Goal: Download file/media

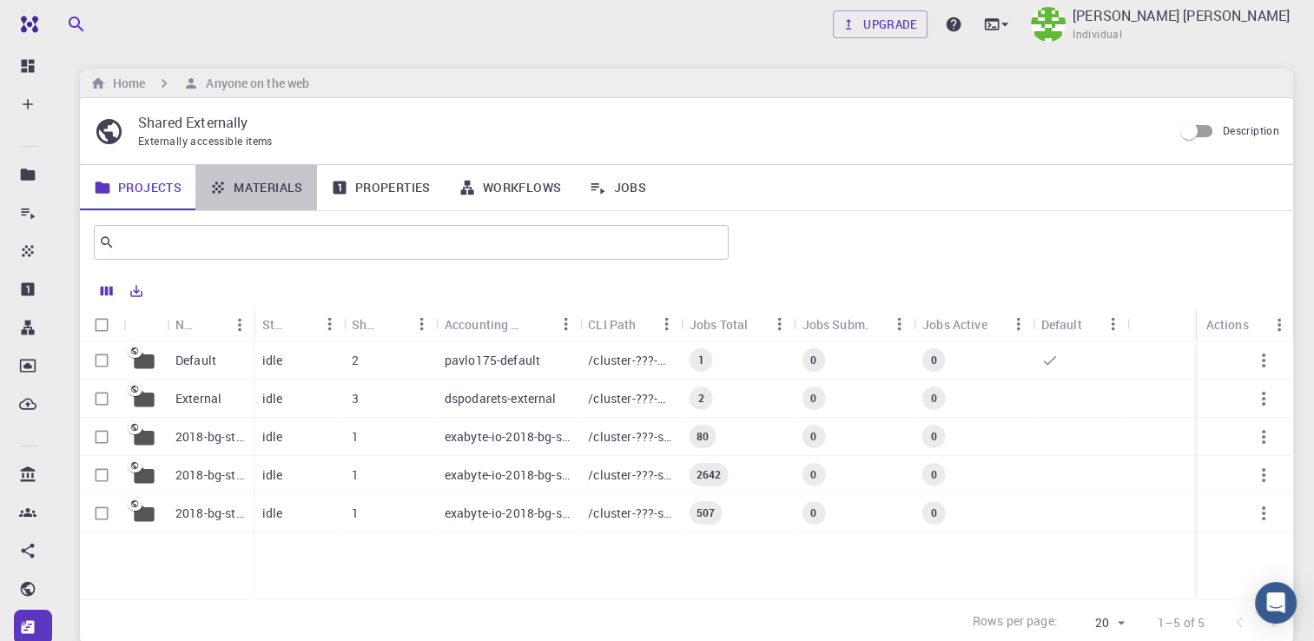
click at [256, 185] on link "Materials" at bounding box center [256, 187] width 122 height 45
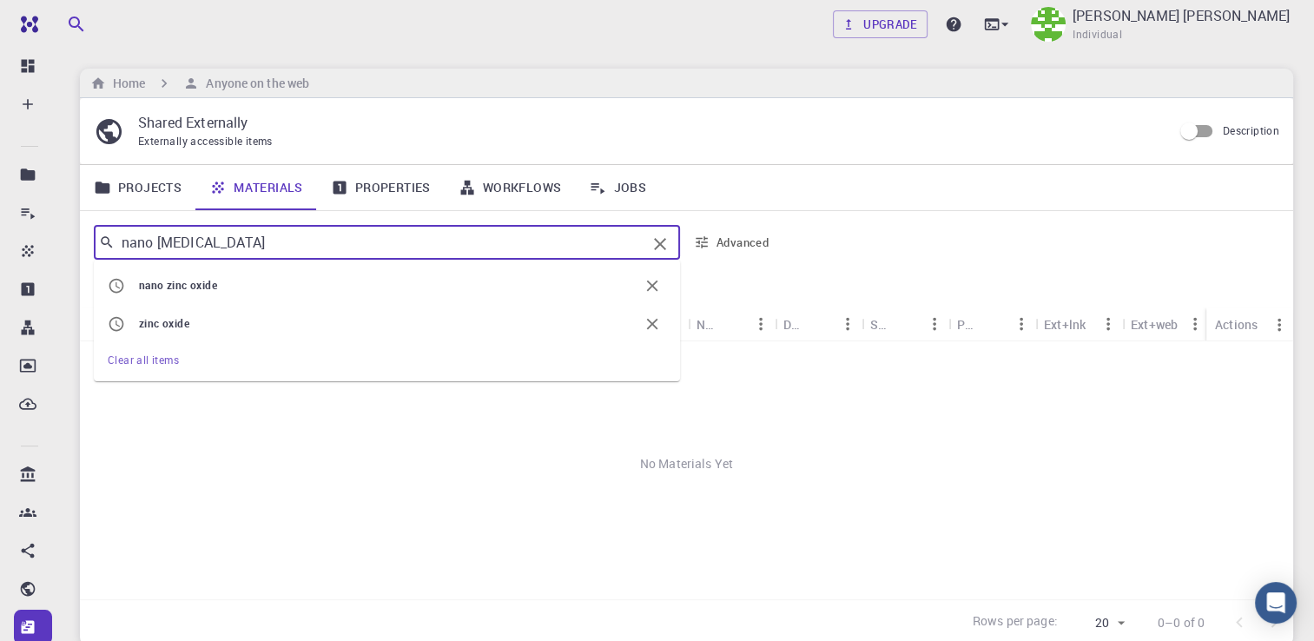
click at [311, 238] on input "nano zinc oxide" at bounding box center [381, 242] width 532 height 24
click at [204, 279] on span "oxide" at bounding box center [203, 285] width 27 height 14
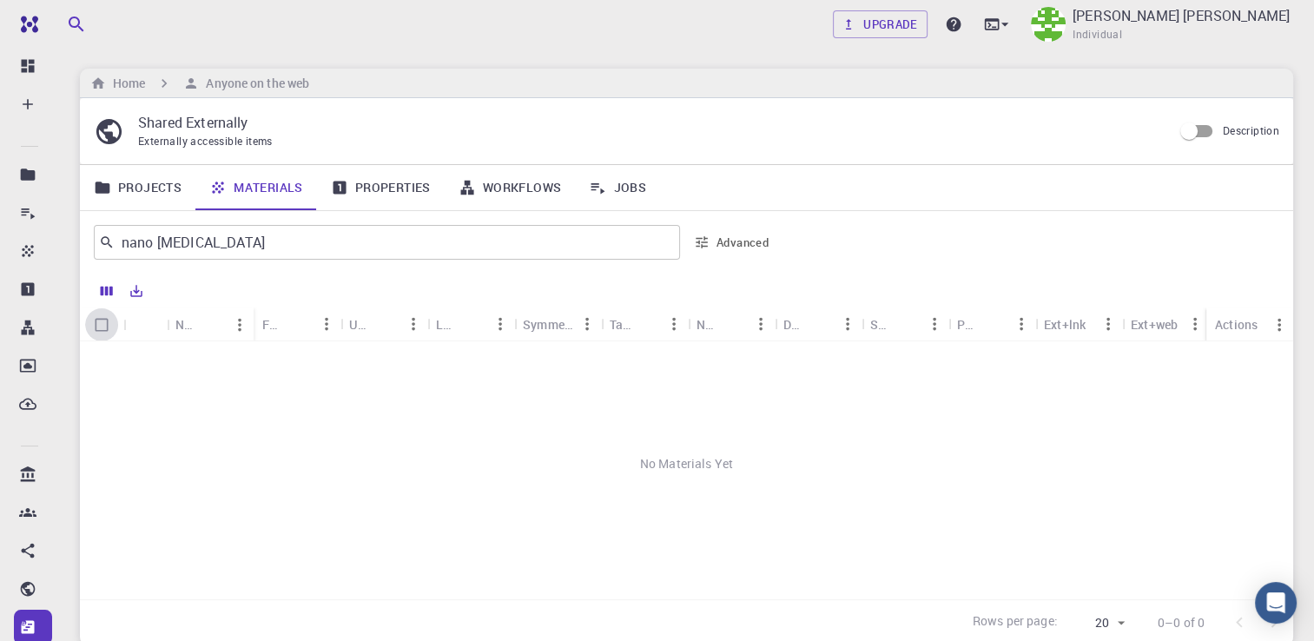
click at [104, 325] on input "Select all rows" at bounding box center [101, 324] width 33 height 33
click at [103, 327] on input "Select all rows" at bounding box center [101, 324] width 33 height 33
checkbox input "false"
click at [139, 291] on icon "Export" at bounding box center [137, 291] width 16 height 16
click at [212, 357] on li "Download as Excel" at bounding box center [196, 357] width 148 height 31
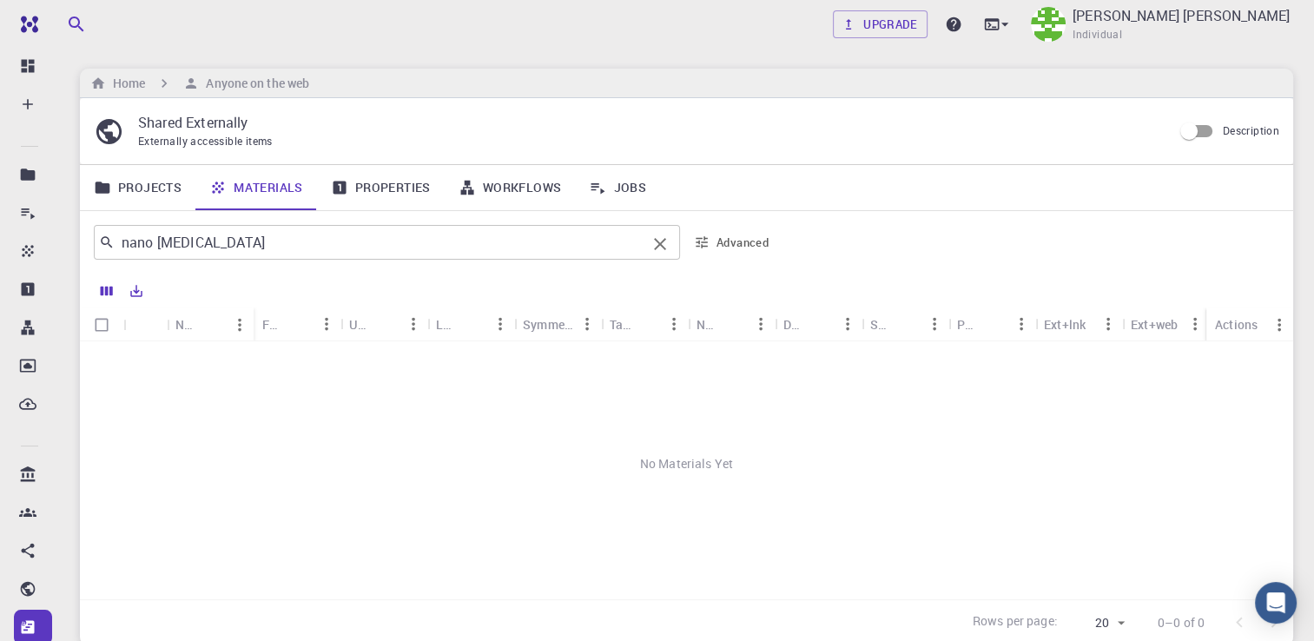
click at [296, 242] on input "nano zinc oxide" at bounding box center [381, 242] width 532 height 24
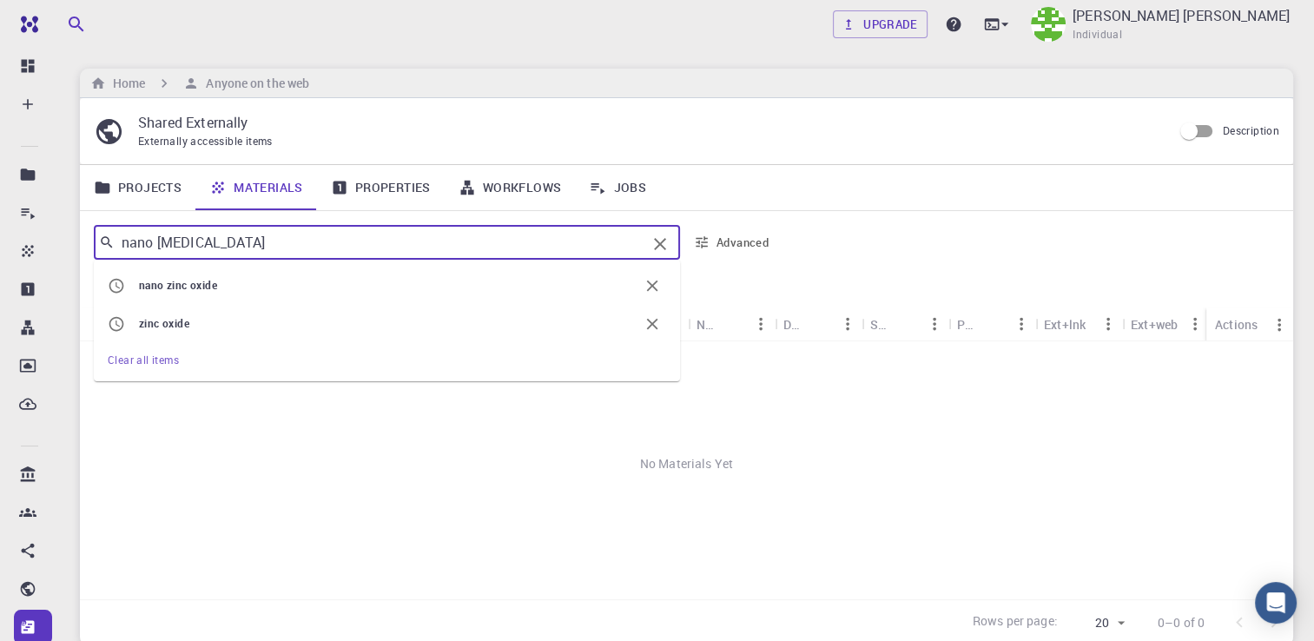
click at [194, 278] on span "oxide" at bounding box center [203, 285] width 27 height 14
click at [156, 246] on input "nano zinc oxide" at bounding box center [381, 242] width 532 height 24
type input "zinc oxide"
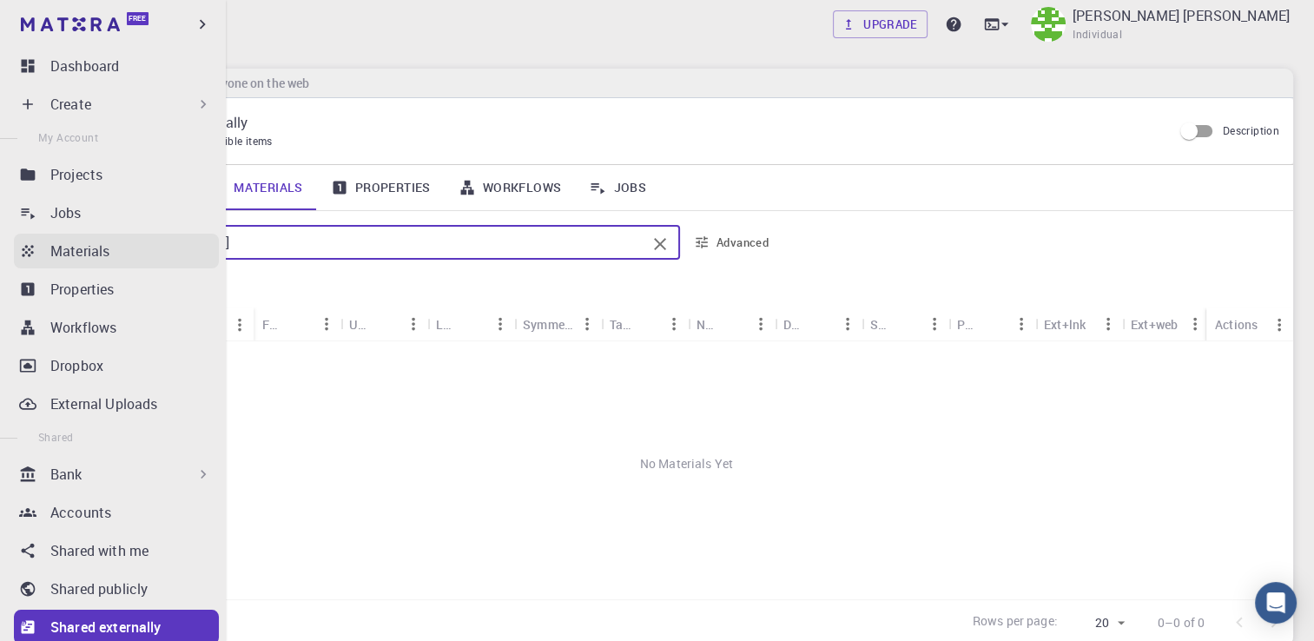
click at [71, 253] on p "Materials" at bounding box center [79, 251] width 59 height 21
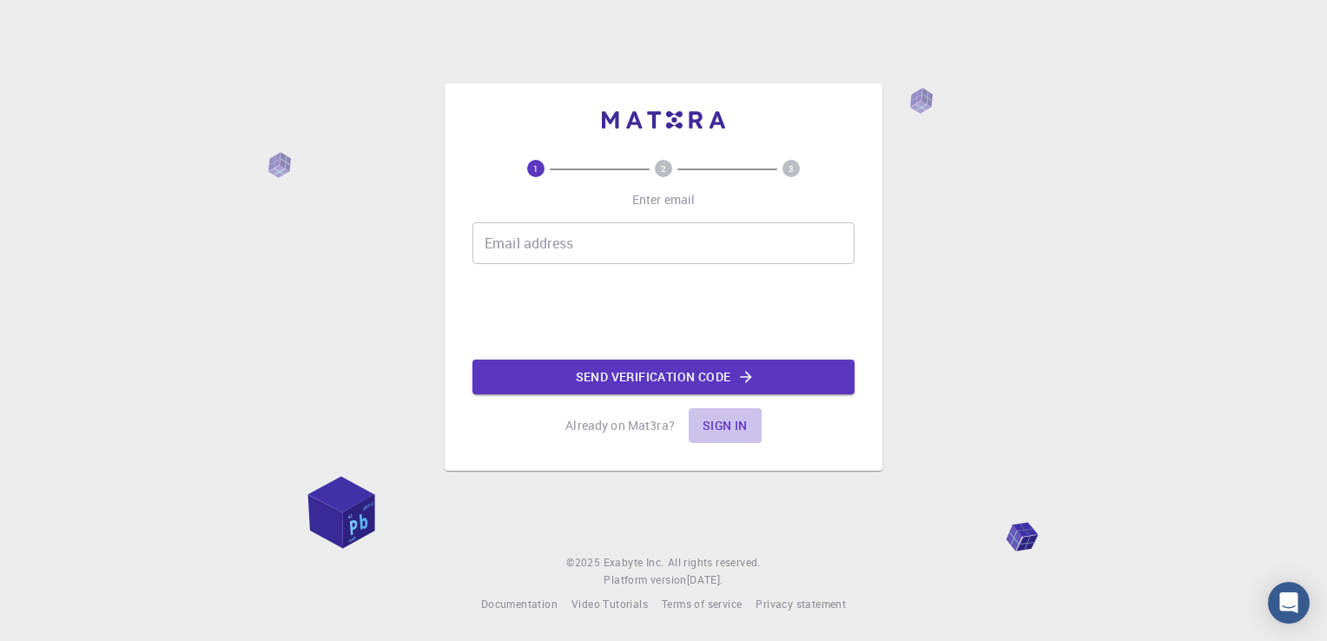
click at [730, 419] on button "Sign in" at bounding box center [725, 425] width 73 height 35
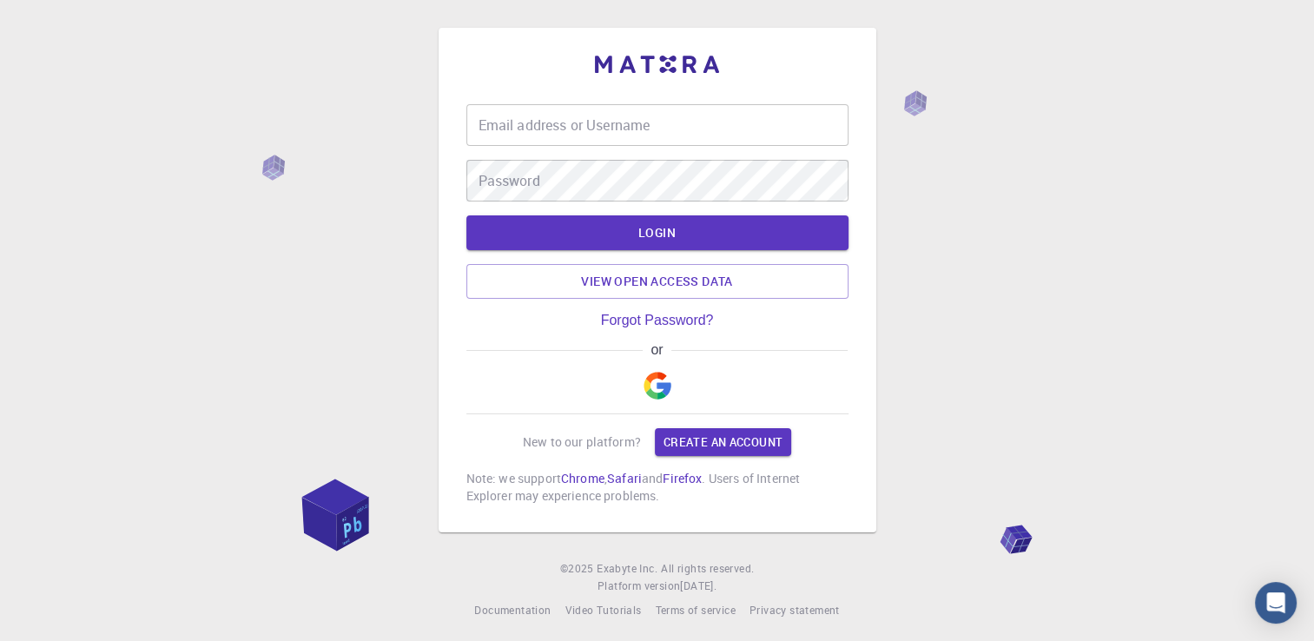
type input "[EMAIL_ADDRESS][DOMAIN_NAME]"
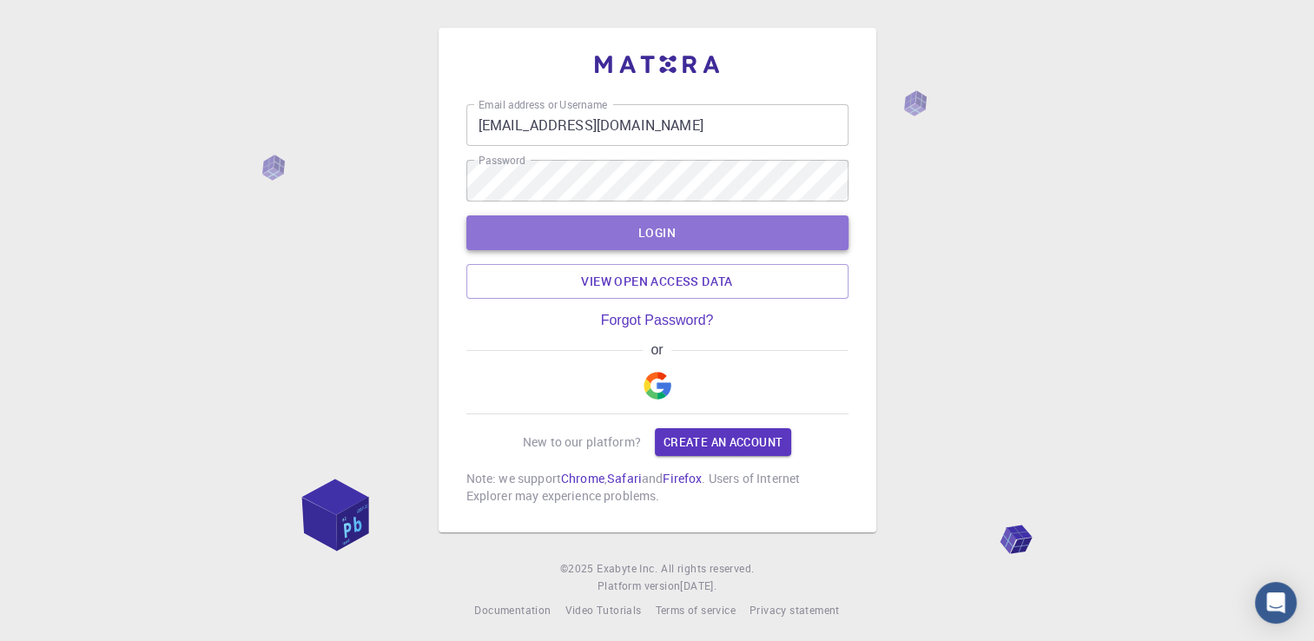
click at [655, 228] on button "LOGIN" at bounding box center [658, 232] width 382 height 35
